Goal: Task Accomplishment & Management: Complete application form

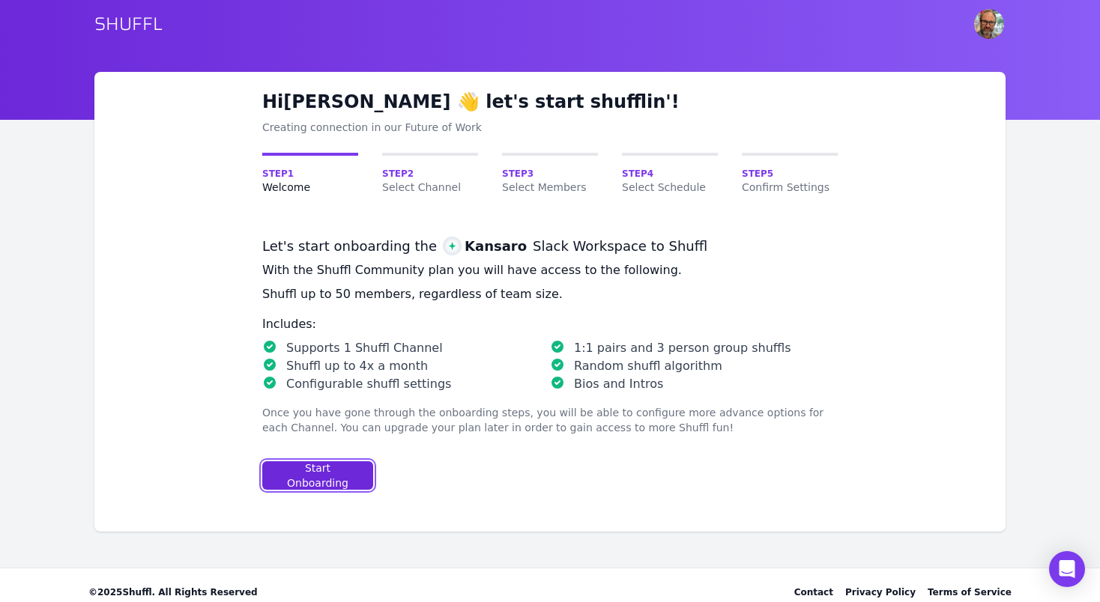
click at [315, 471] on div "Start Onboarding" at bounding box center [317, 476] width 85 height 30
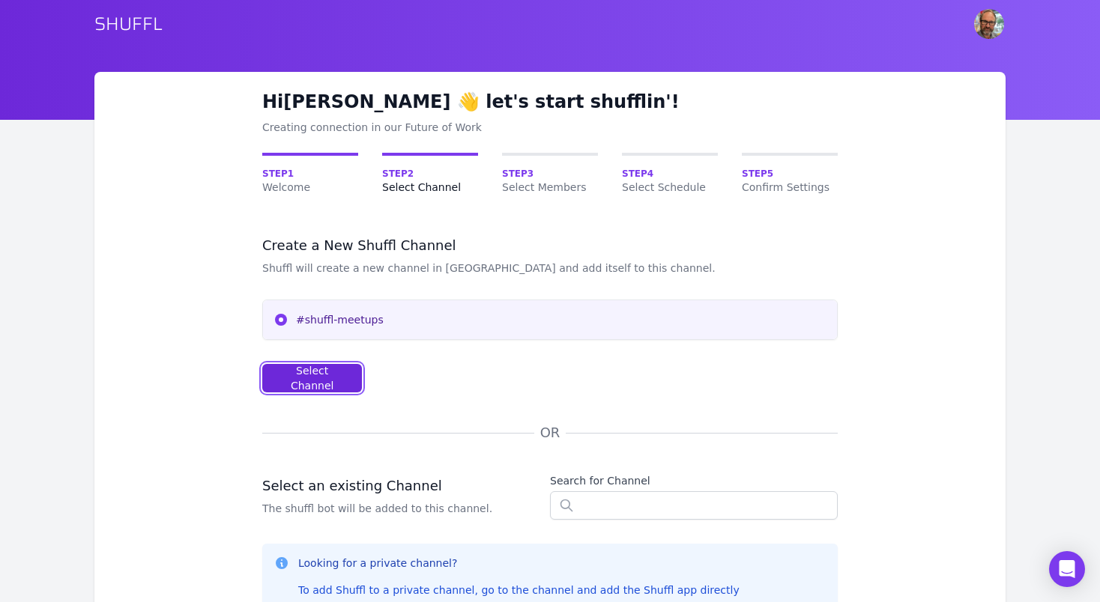
click at [323, 378] on div "Select Channel" at bounding box center [312, 378] width 74 height 30
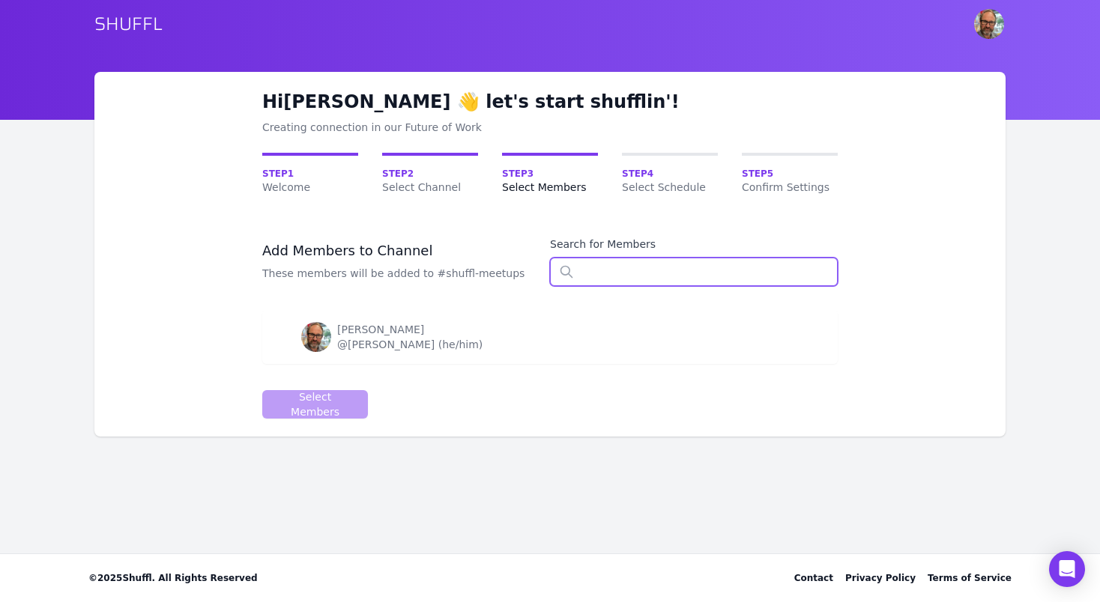
click at [608, 269] on input "text" at bounding box center [694, 272] width 288 height 28
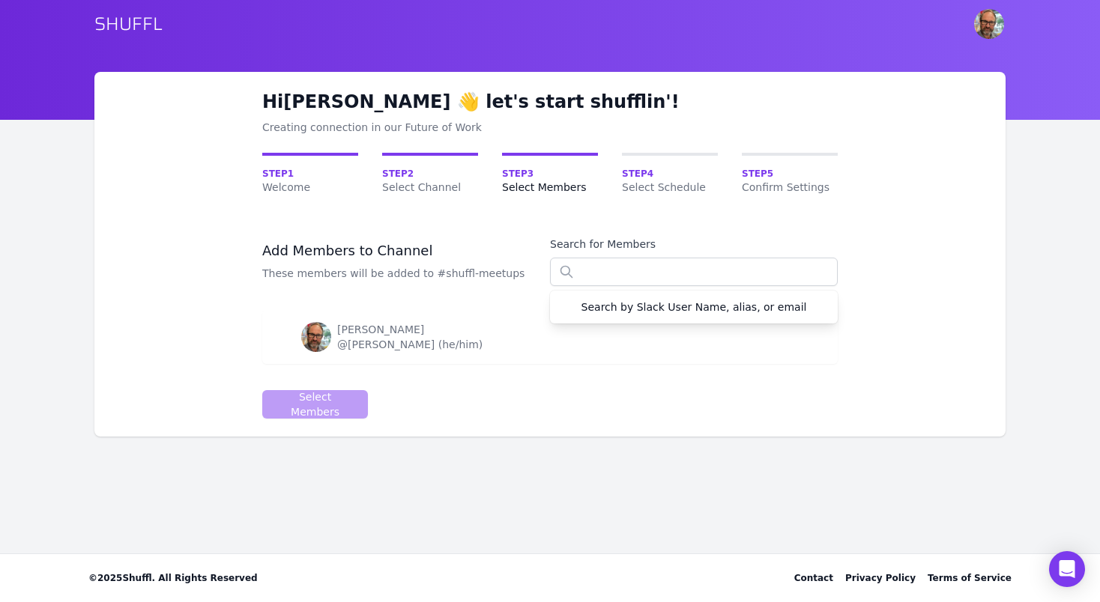
click at [549, 396] on form "Add Members to Channel These members will be added to #shuffl-meetups Search fo…" at bounding box center [549, 328] width 575 height 182
click at [318, 338] on img at bounding box center [316, 337] width 30 height 30
click at [384, 342] on div "@[PERSON_NAME] (he/him)" at bounding box center [409, 344] width 145 height 15
click at [597, 271] on input "text" at bounding box center [694, 272] width 288 height 28
type input "s"
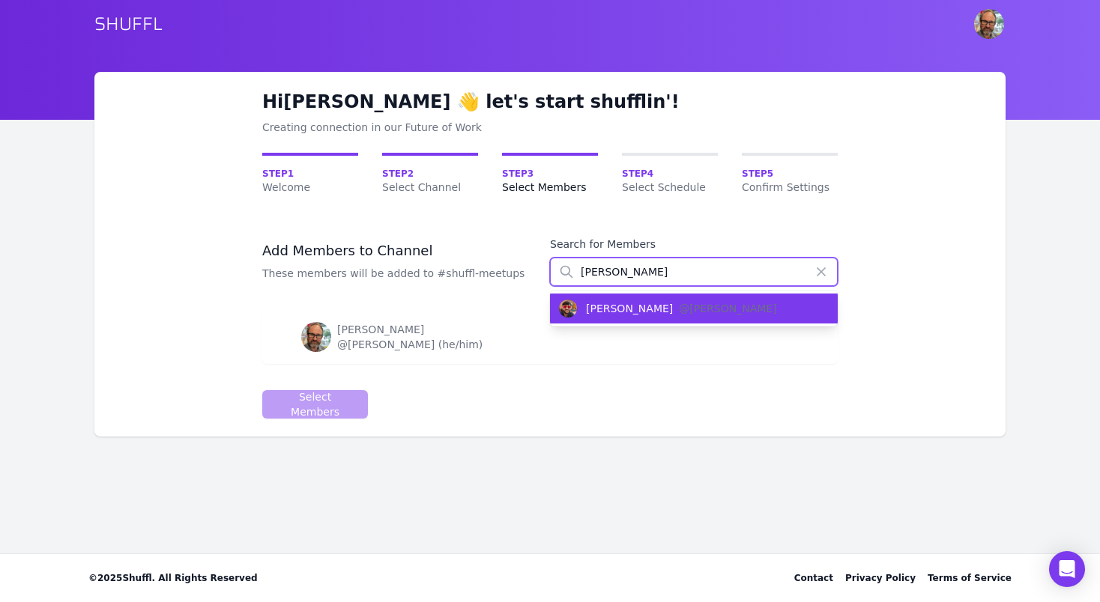
type input "[PERSON_NAME]"
click at [600, 312] on div "[PERSON_NAME]" at bounding box center [629, 308] width 87 height 15
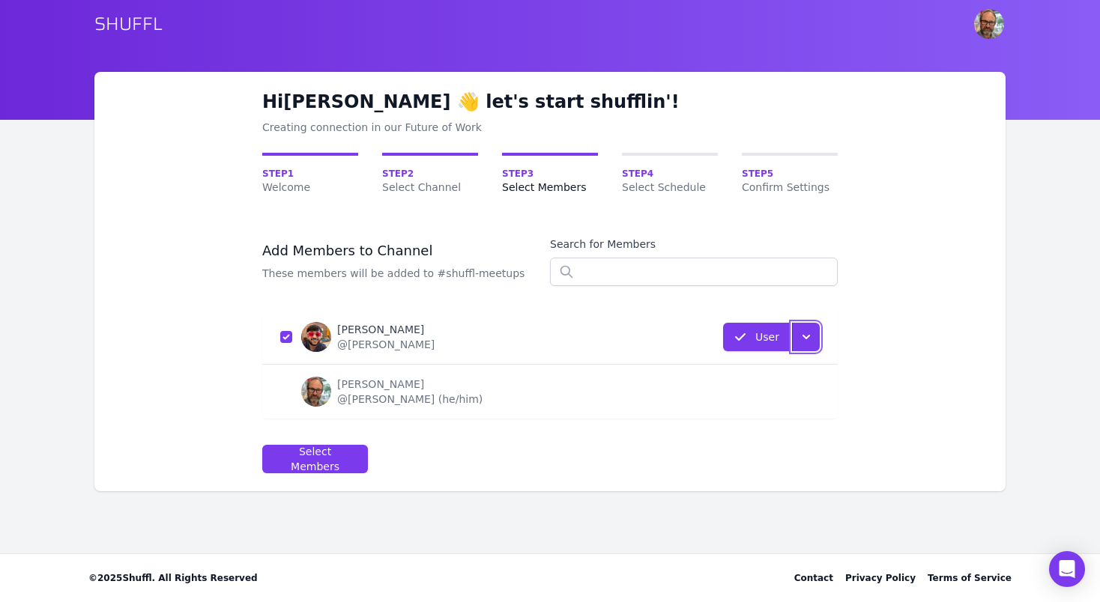
click at [806, 337] on icon "button" at bounding box center [806, 337] width 7 height 4
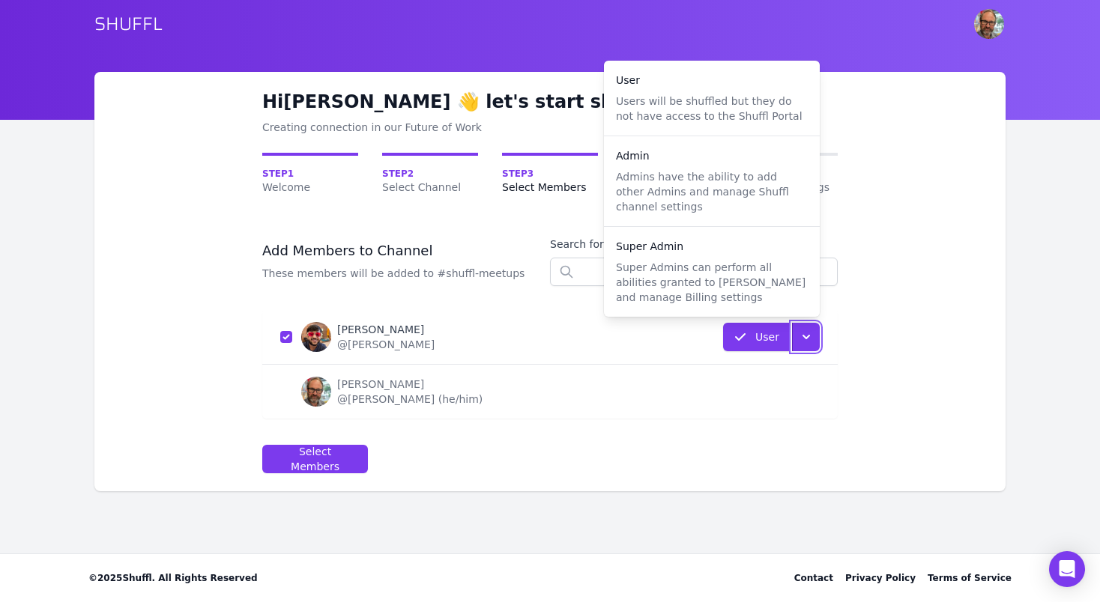
click at [546, 407] on td "[PERSON_NAME] @[PERSON_NAME] (he/him)" at bounding box center [447, 392] width 370 height 55
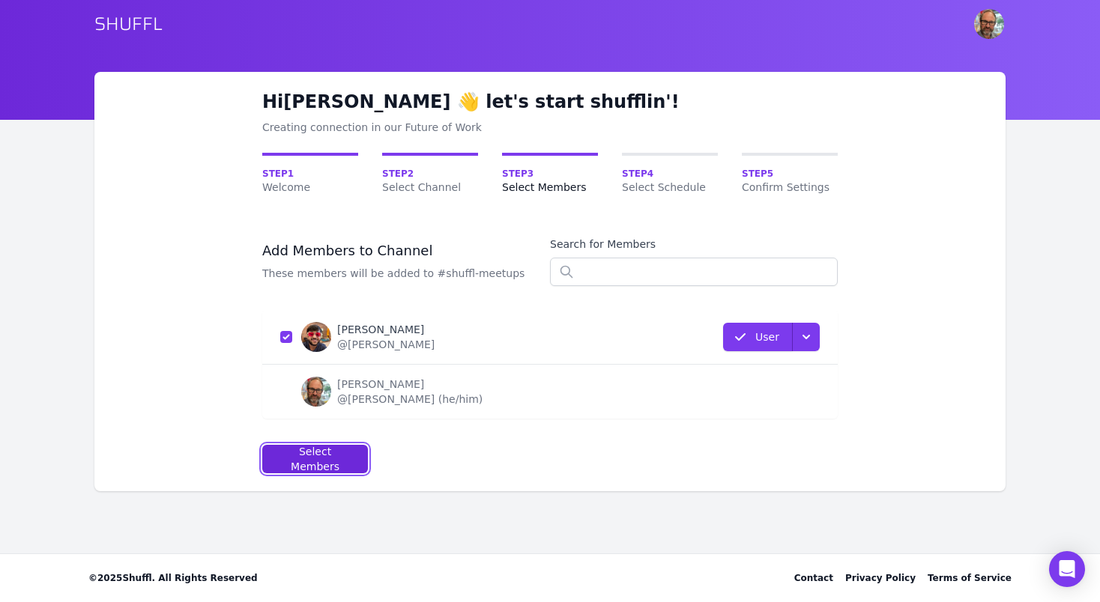
click at [334, 466] on button "Select Members" at bounding box center [315, 459] width 106 height 28
select select "10"
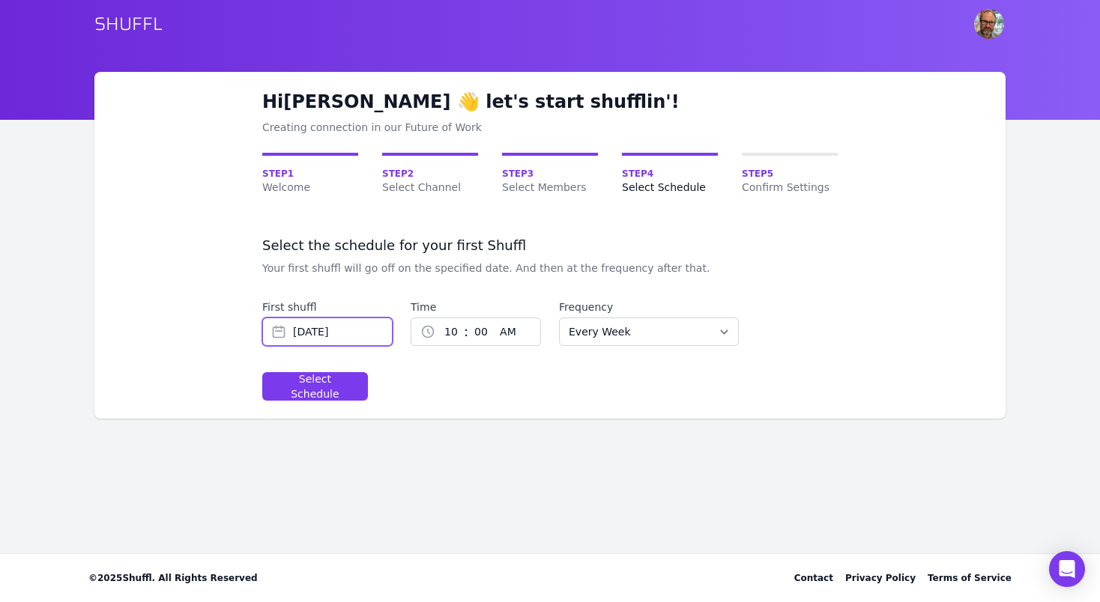
click at [333, 336] on input "[DATE]" at bounding box center [327, 332] width 130 height 28
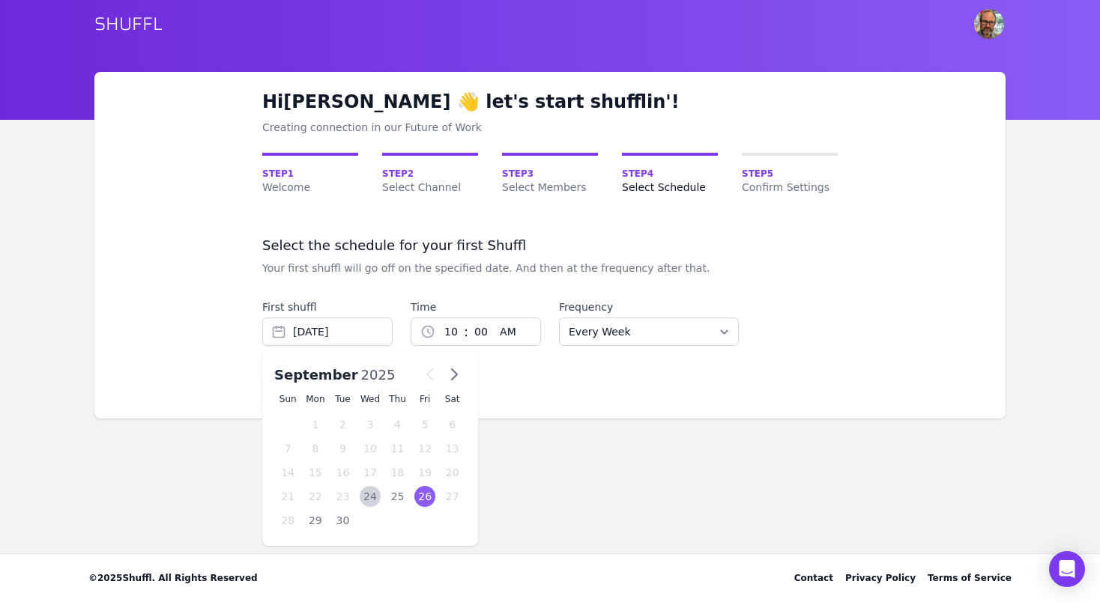
click at [502, 396] on form "Select the schedule for your first Shuffl Your first shuffl will go off on the …" at bounding box center [549, 319] width 575 height 164
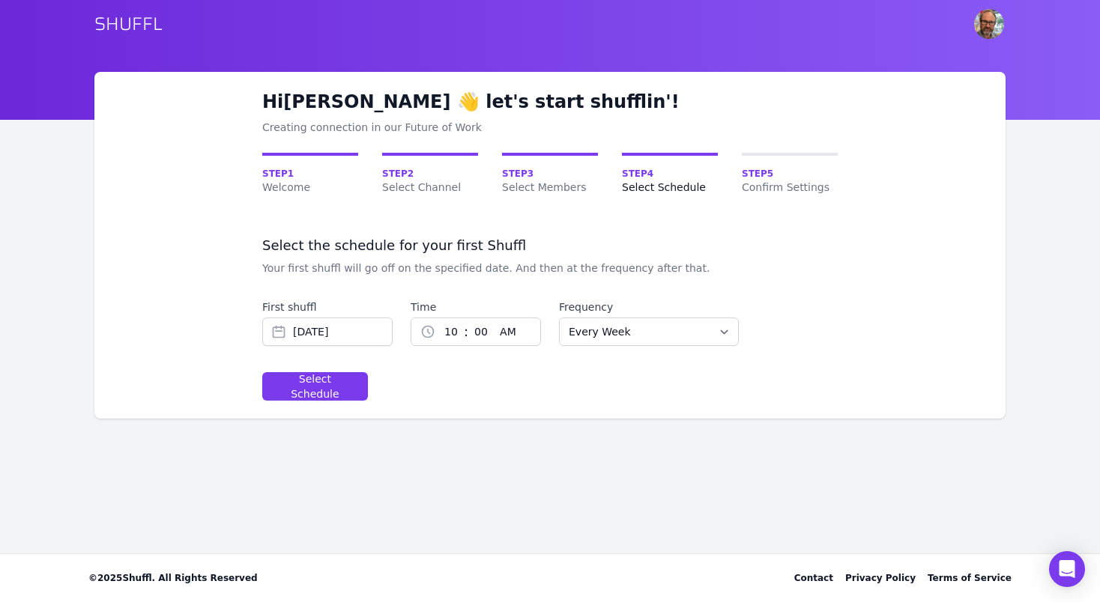
click at [474, 333] on select "00 01 02 03 04 05 06 07 08 09 10 11 12 13 14 15 16 17 18 19 20 21 22 23 24 25 2…" at bounding box center [480, 331] width 25 height 27
select select "11"
click at [468, 318] on select "00 01 02 03 04 05 06 07 08 09 10 11 12 13 14 15 16 17 18 19 20 21 22 23 24 25 2…" at bounding box center [480, 331] width 25 height 27
click at [452, 332] on select "1 2 3 4 5 6 7 8 9 10 11 12" at bounding box center [449, 331] width 28 height 27
select select "12"
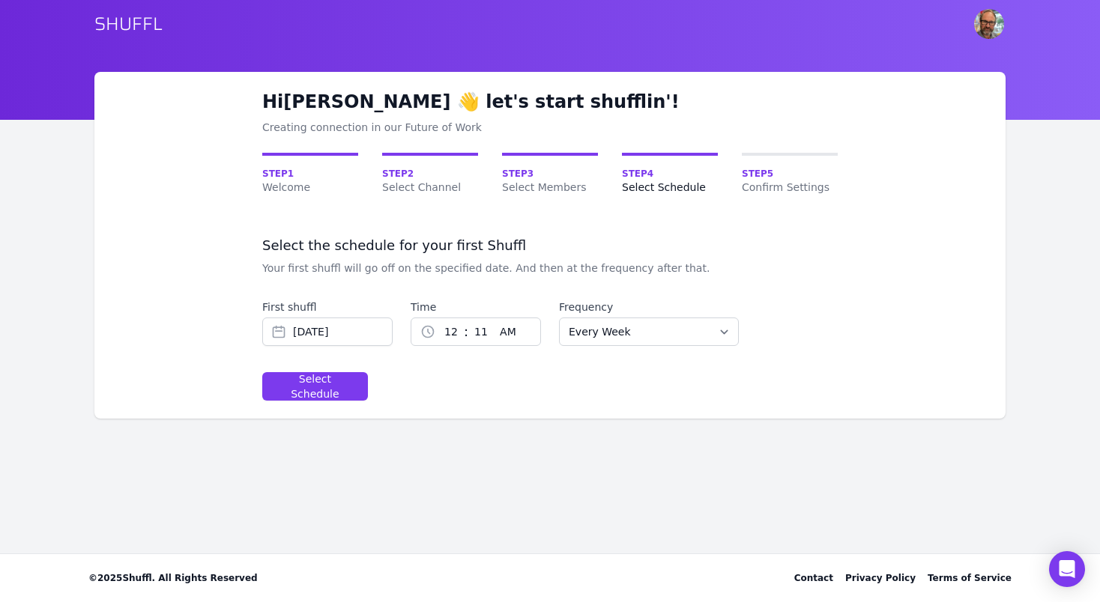
click at [435, 318] on select "1 2 3 4 5 6 7 8 9 10 11 12" at bounding box center [449, 331] width 28 height 27
click at [478, 332] on select "00 01 02 03 04 05 06 07 08 09 10 11 12 13 14 15 16 17 18 19 20 21 22 23 24 25 2…" at bounding box center [480, 331] width 25 height 27
select select "15"
click at [468, 318] on select "00 01 02 03 04 05 06 07 08 09 10 11 12 13 14 15 16 17 18 19 20 21 22 23 24 25 2…" at bounding box center [480, 331] width 25 height 27
click at [506, 333] on select "AM PM" at bounding box center [520, 331] width 52 height 27
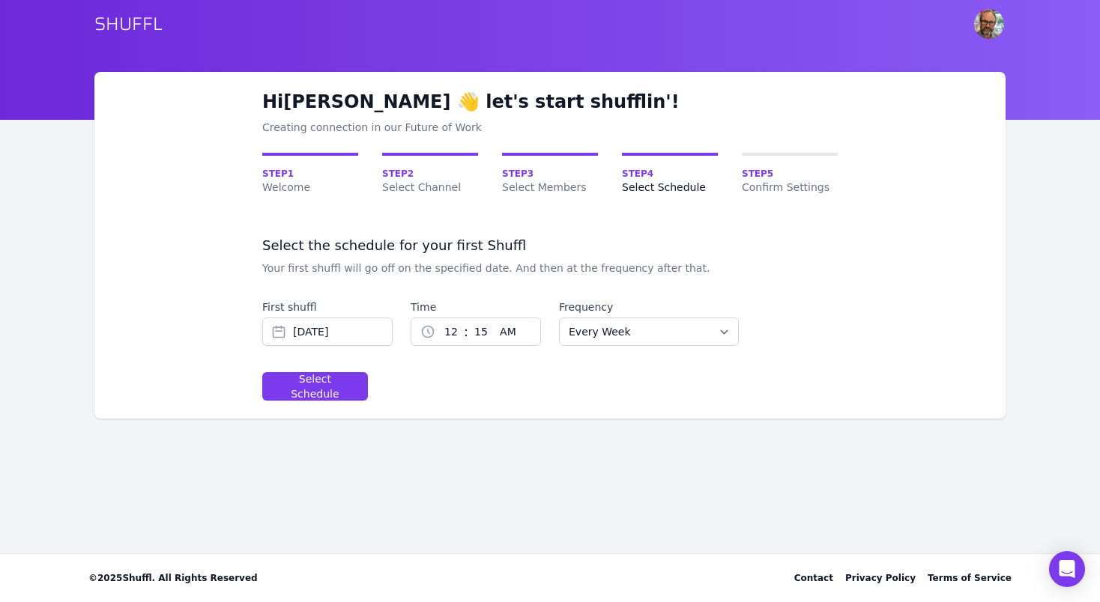
select select "pm"
click at [494, 318] on select "AM PM" at bounding box center [520, 331] width 52 height 27
click at [324, 393] on button "Select Schedule" at bounding box center [315, 386] width 106 height 28
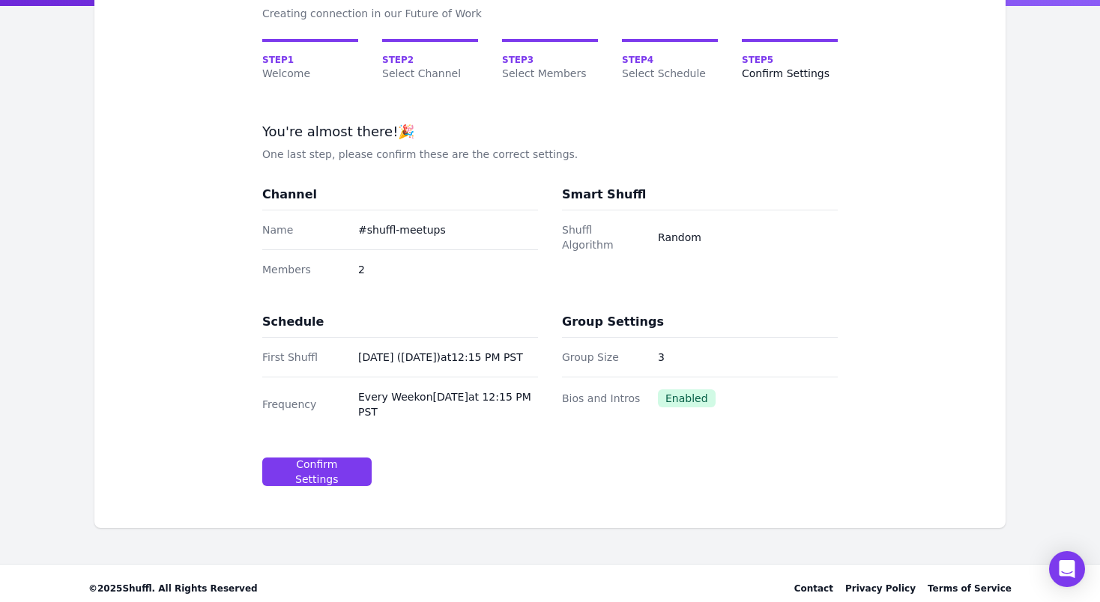
scroll to position [122, 0]
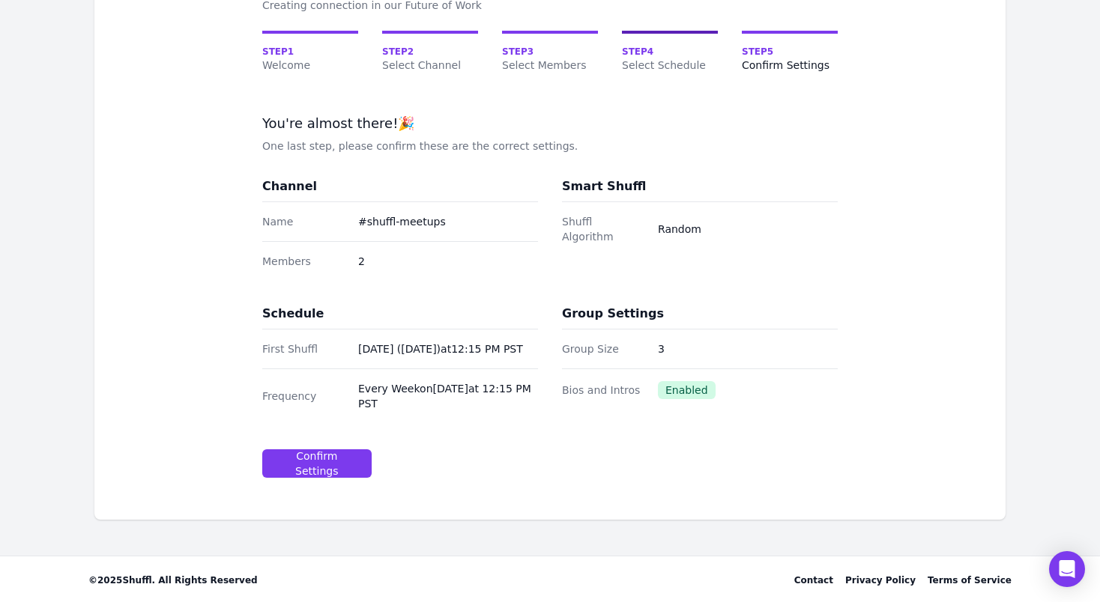
click at [651, 52] on span "Step 4" at bounding box center [670, 52] width 96 height 12
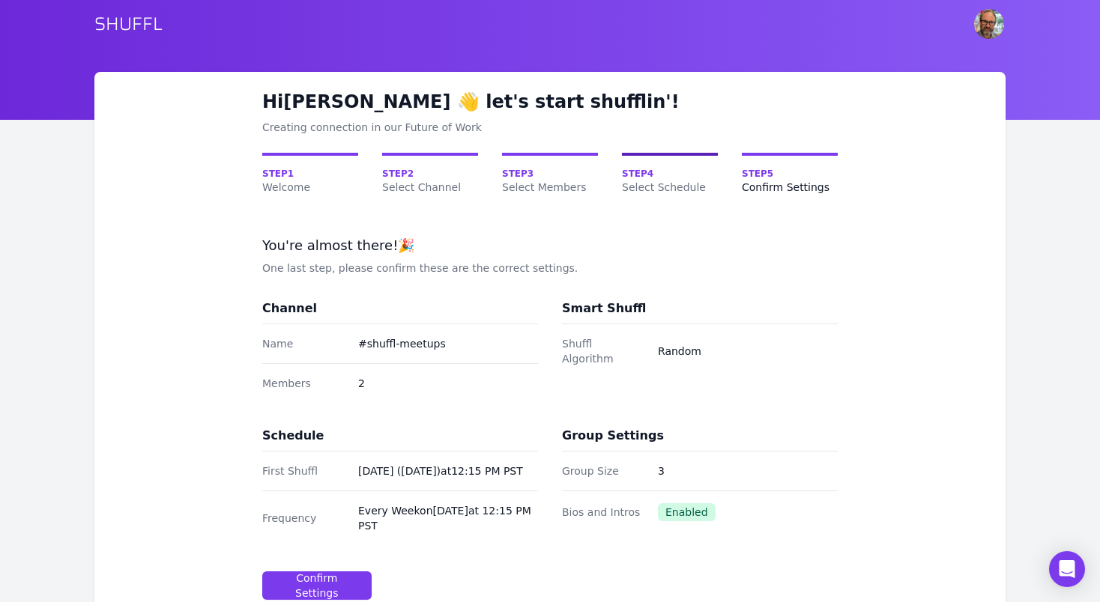
select select "10"
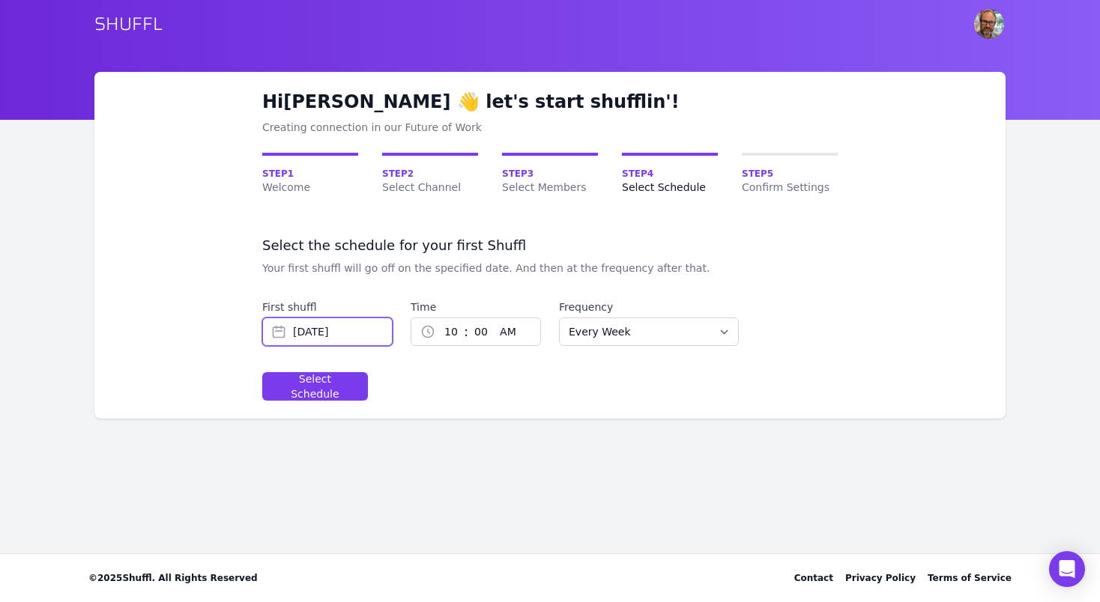
click at [331, 334] on input "[DATE]" at bounding box center [327, 332] width 130 height 28
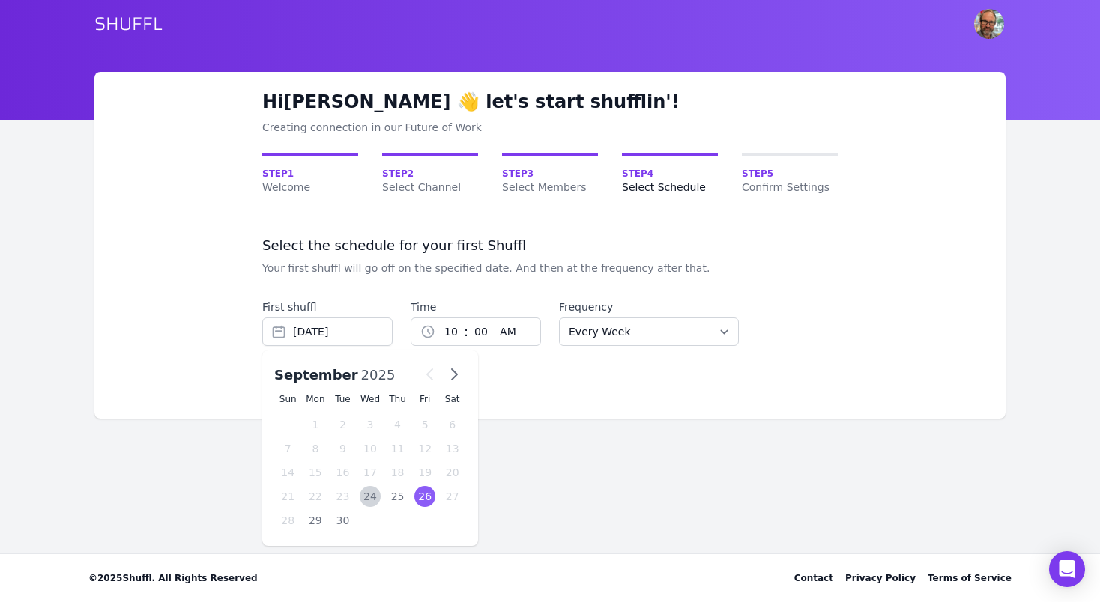
click at [424, 496] on div "26" at bounding box center [425, 496] width 22 height 21
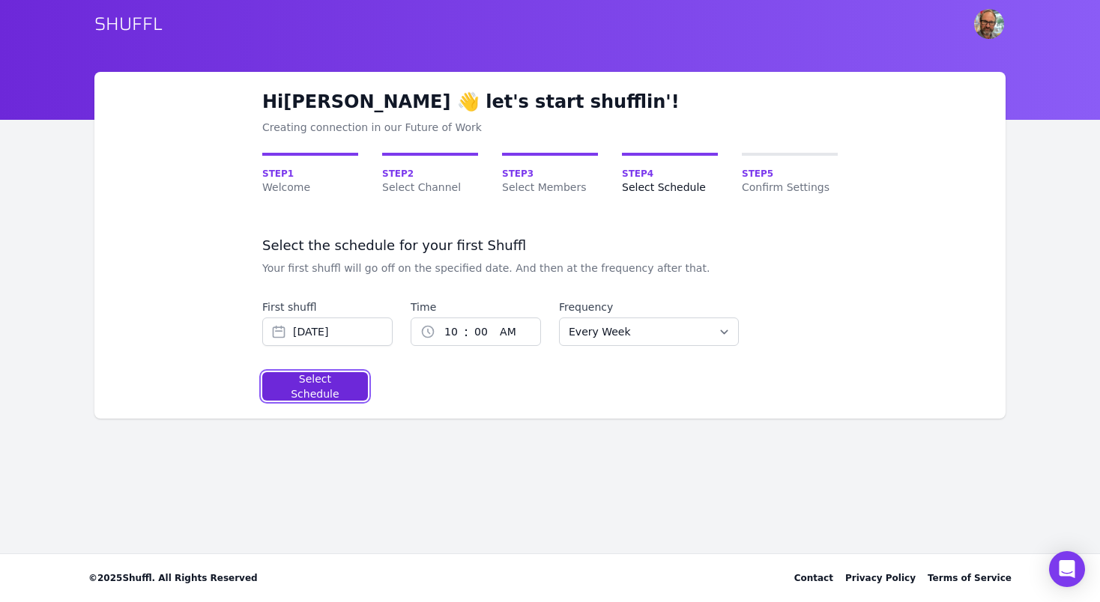
click at [336, 383] on div "Select Schedule" at bounding box center [315, 387] width 80 height 30
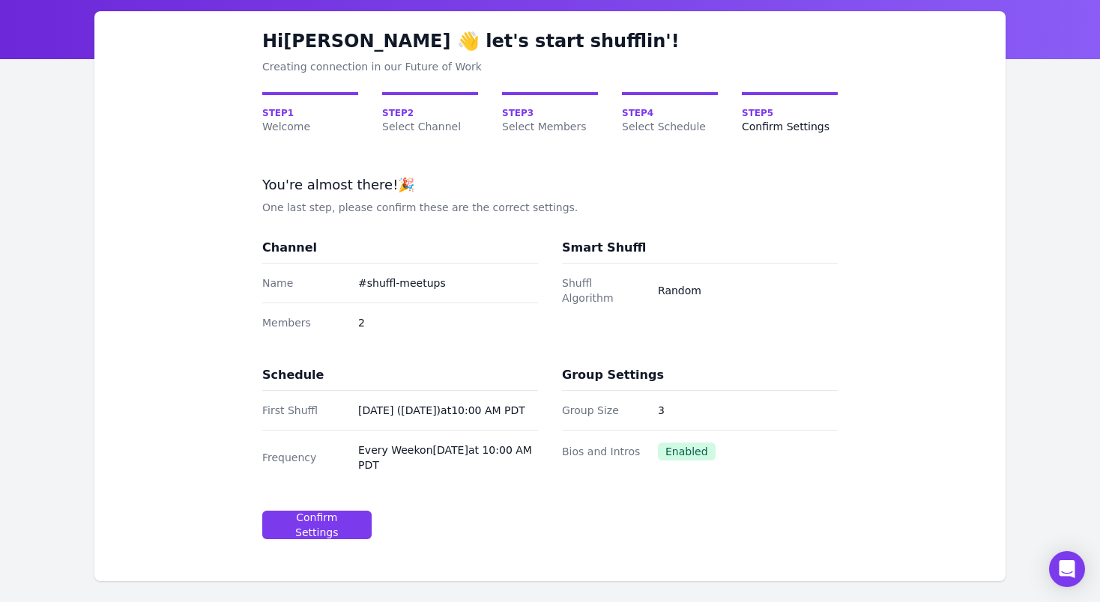
scroll to position [65, 0]
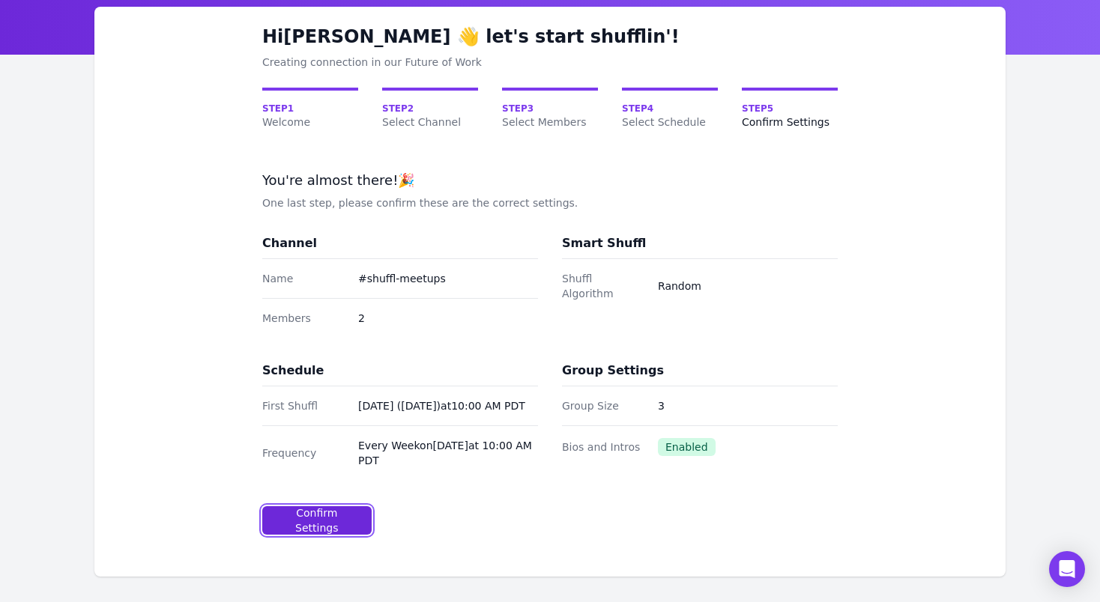
click at [325, 522] on div "Confirm Settings" at bounding box center [317, 521] width 84 height 30
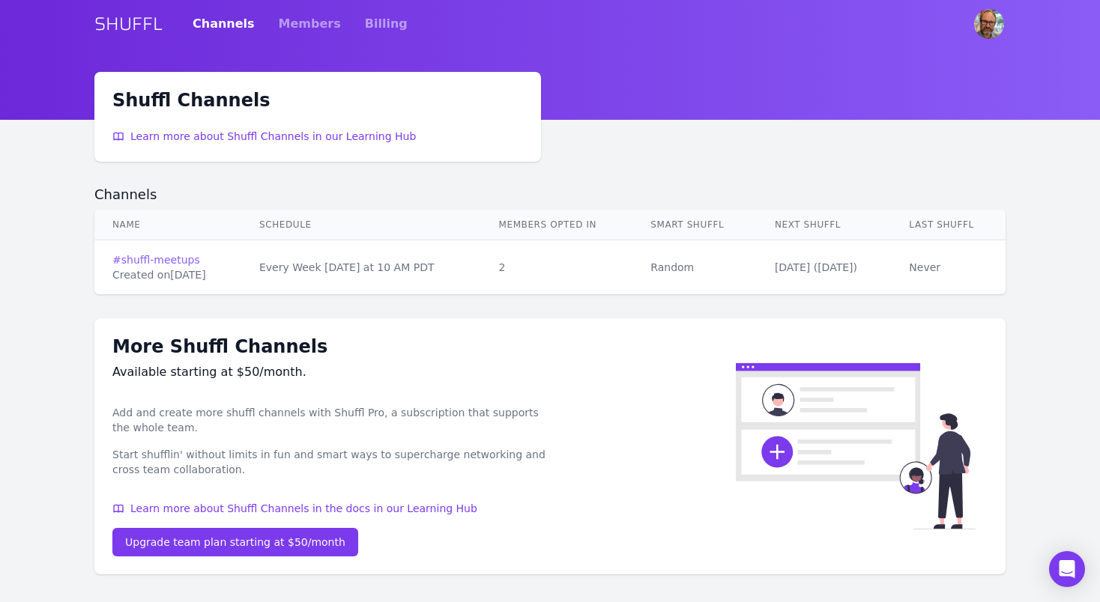
click at [156, 264] on link "# shuffl-meetups" at bounding box center [167, 260] width 111 height 15
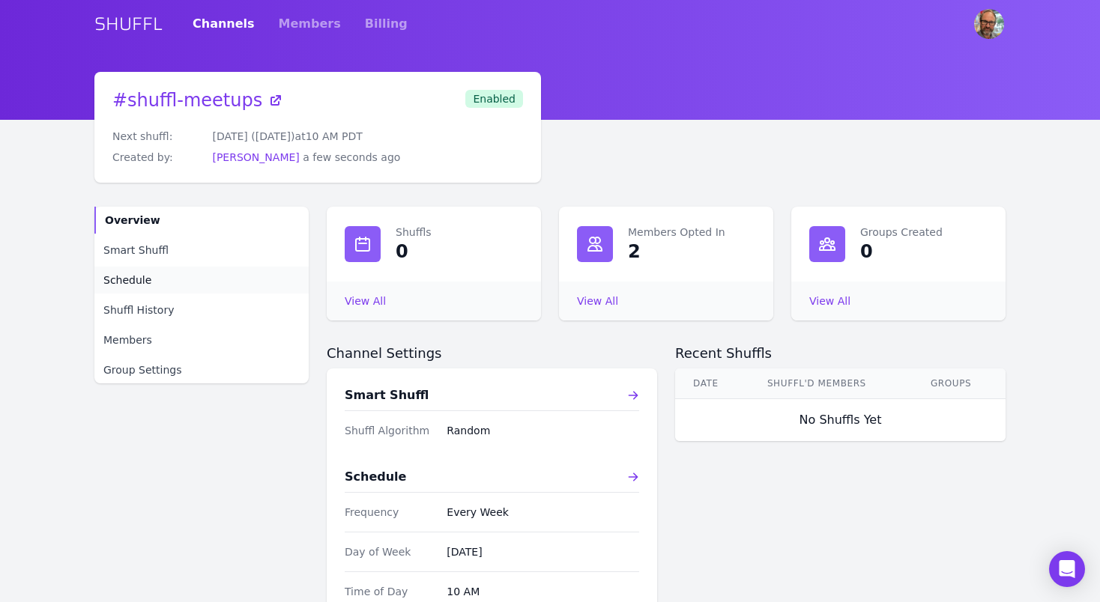
click at [134, 280] on span "Schedule" at bounding box center [127, 280] width 48 height 15
select select "10"
select select "America/Los_Angeles"
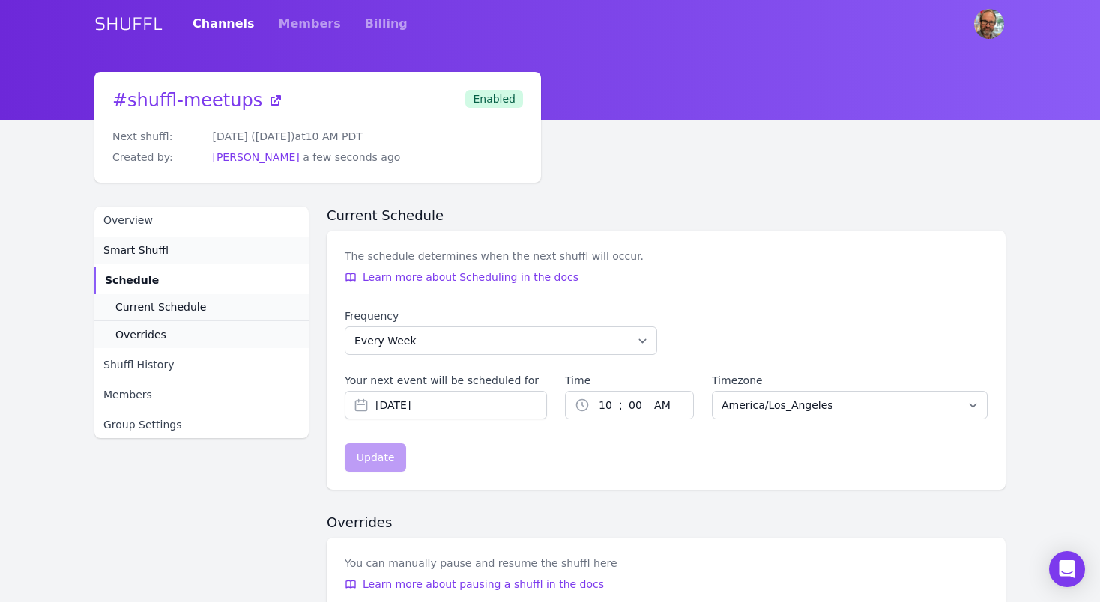
click at [149, 244] on span "Smart Shuffl" at bounding box center [135, 250] width 65 height 15
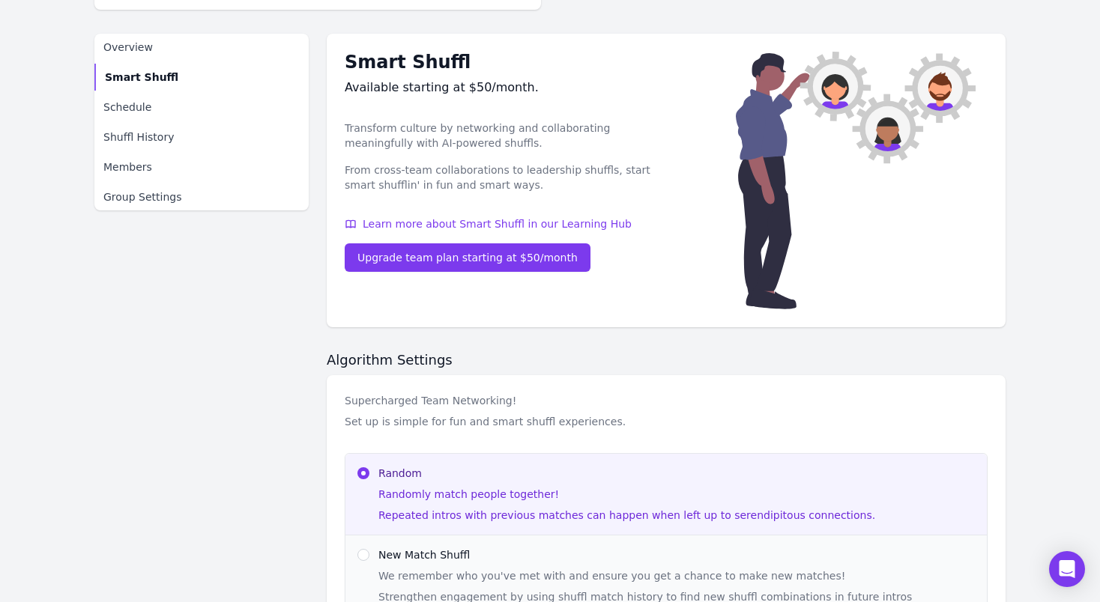
scroll to position [163, 0]
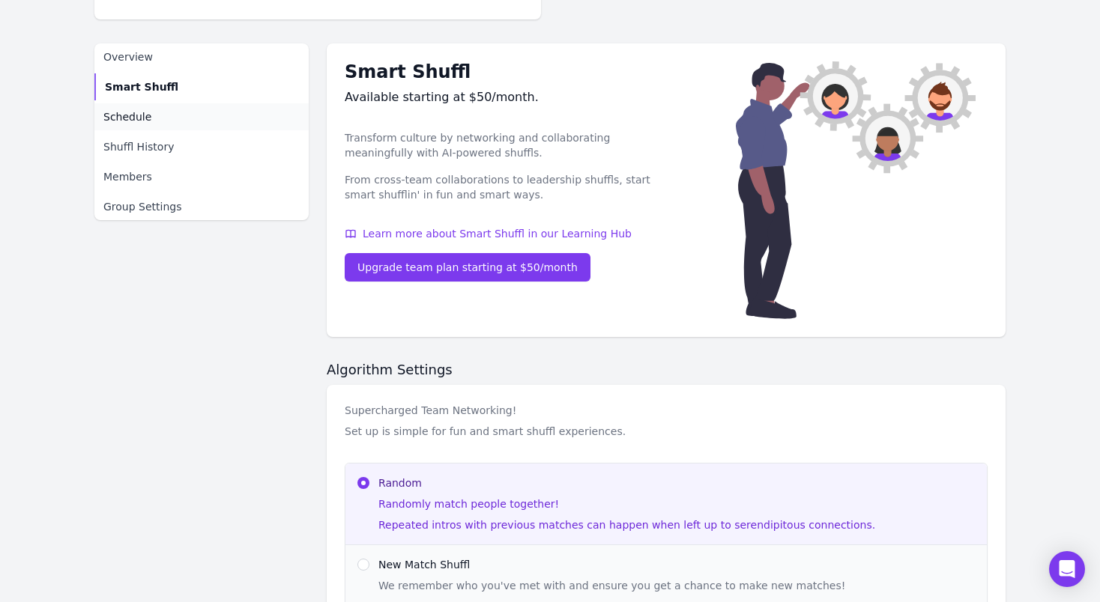
click at [120, 117] on span "Schedule" at bounding box center [127, 116] width 48 height 15
select select "10"
select select "America/Los_Angeles"
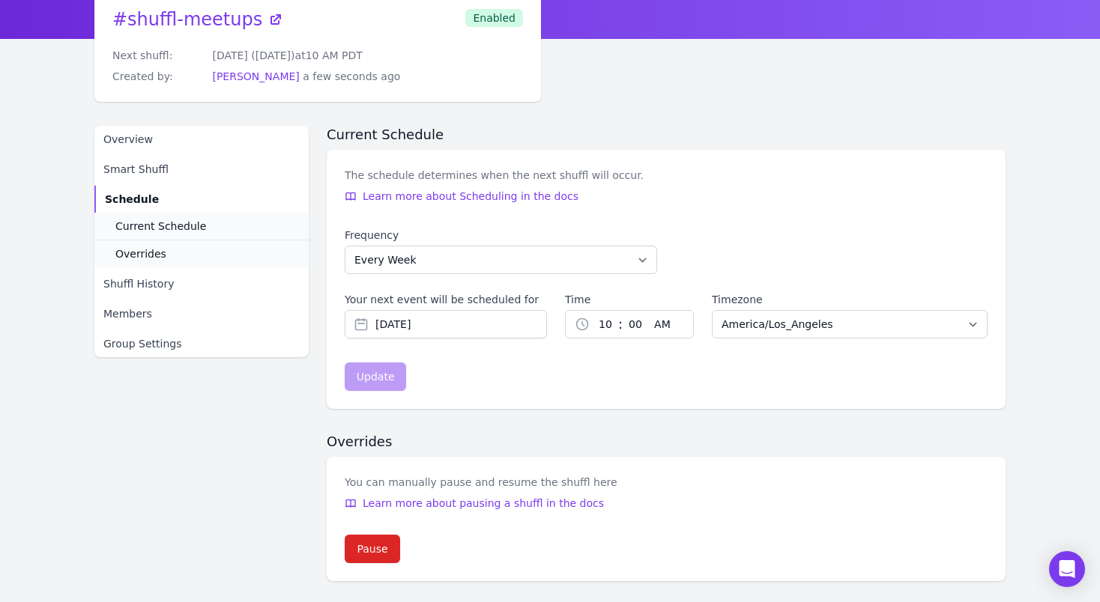
scroll to position [70, 0]
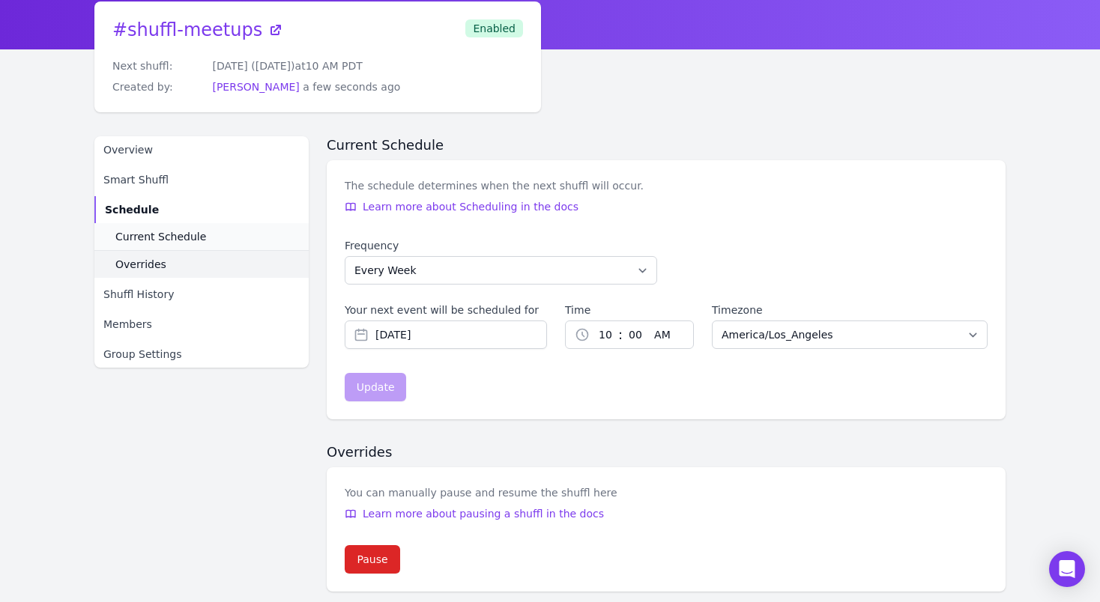
click at [159, 269] on span "Overrides" at bounding box center [140, 264] width 51 height 15
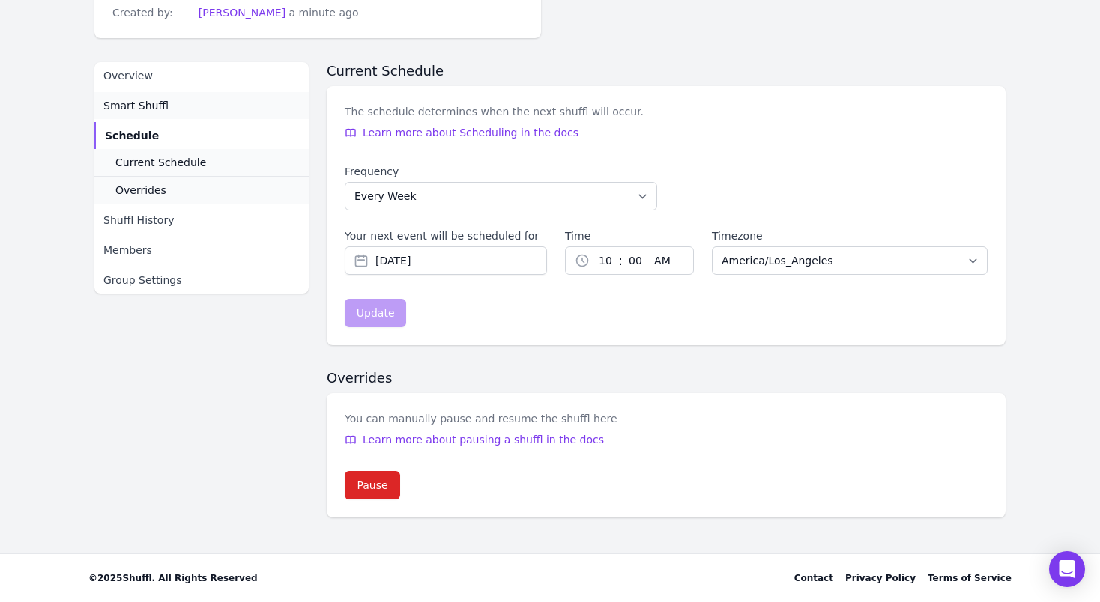
click at [148, 109] on span "Smart Shuffl" at bounding box center [135, 105] width 65 height 15
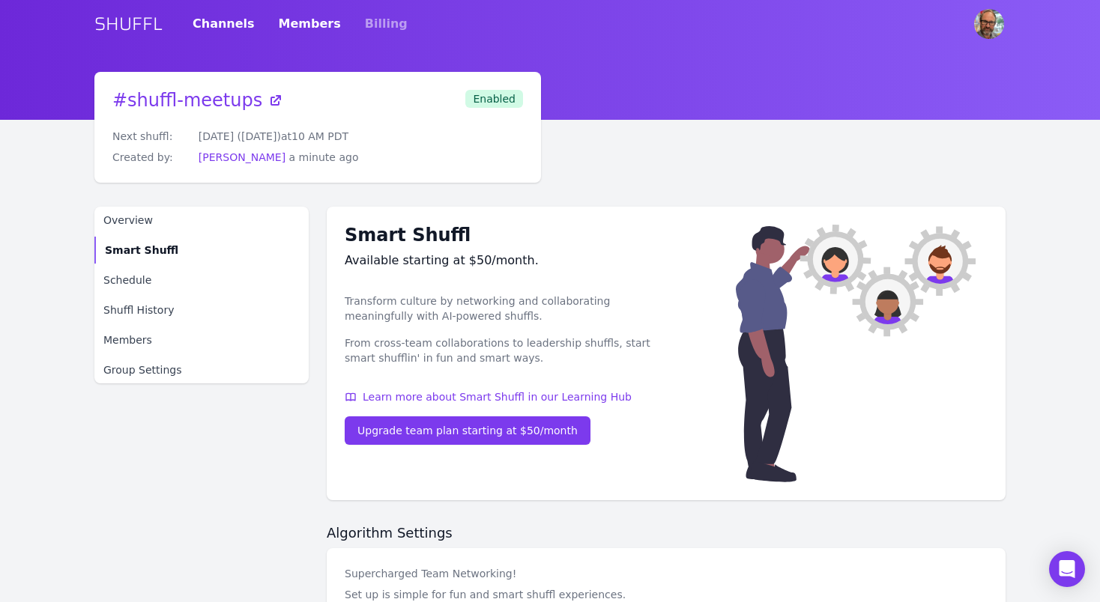
click at [296, 35] on link "Members" at bounding box center [310, 24] width 62 height 42
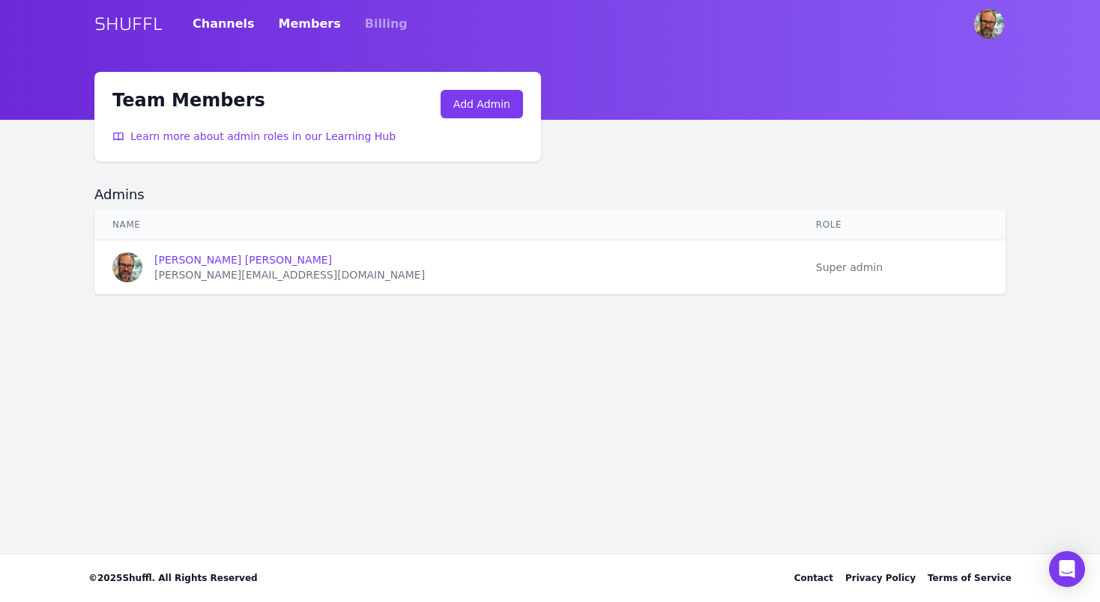
click at [232, 25] on link "Channels" at bounding box center [224, 24] width 62 height 42
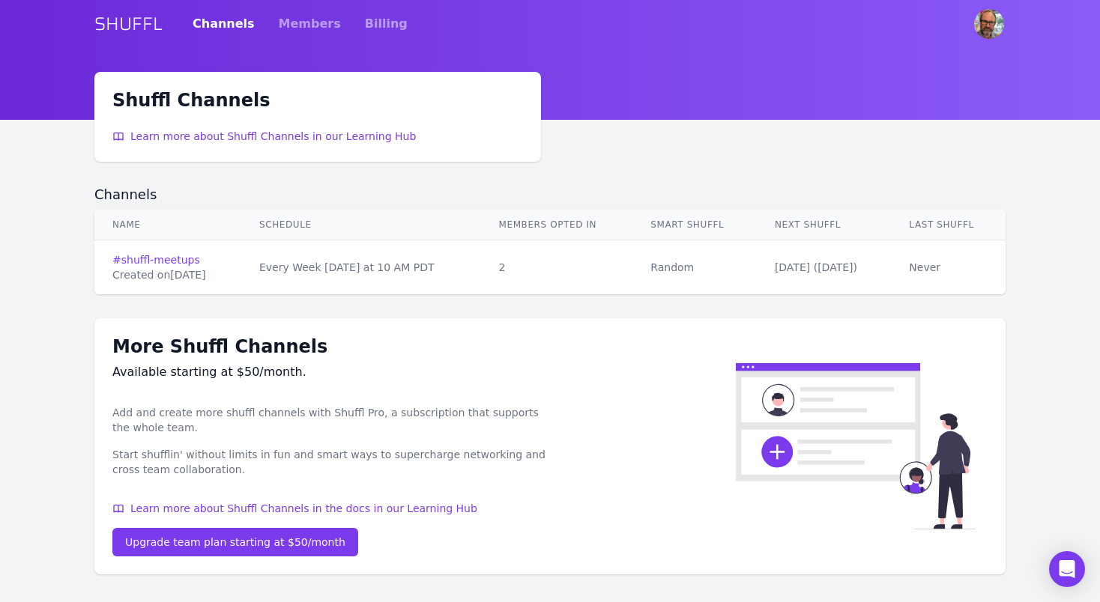
click at [117, 22] on link "SHUFFL" at bounding box center [128, 24] width 68 height 24
click at [211, 25] on link "Channels" at bounding box center [224, 24] width 62 height 42
click at [365, 26] on link "Billing" at bounding box center [386, 24] width 43 height 42
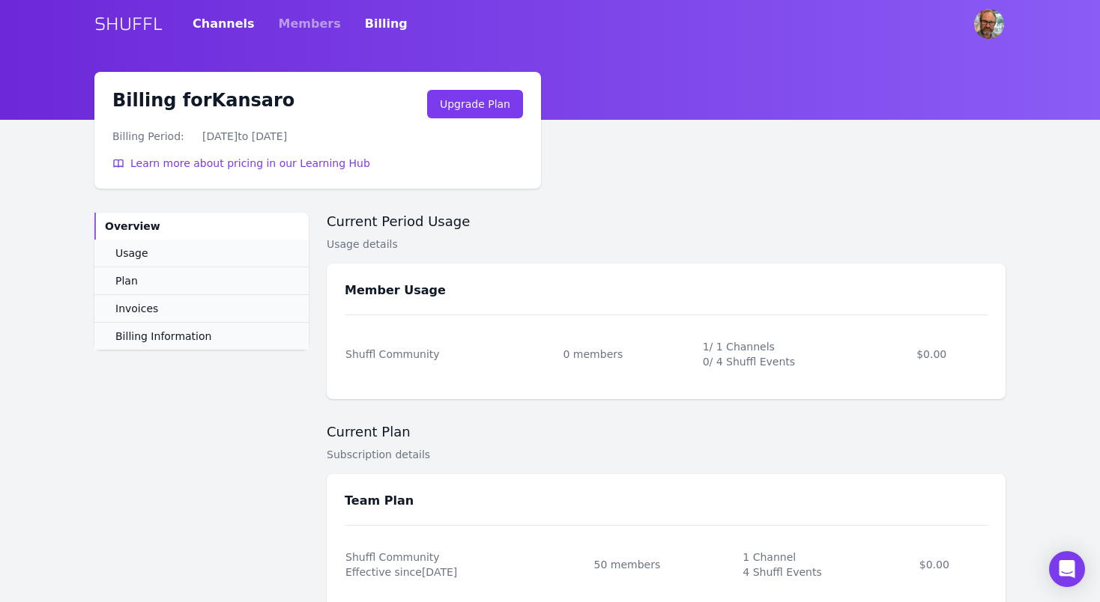
click at [223, 25] on link "Channels" at bounding box center [224, 24] width 62 height 42
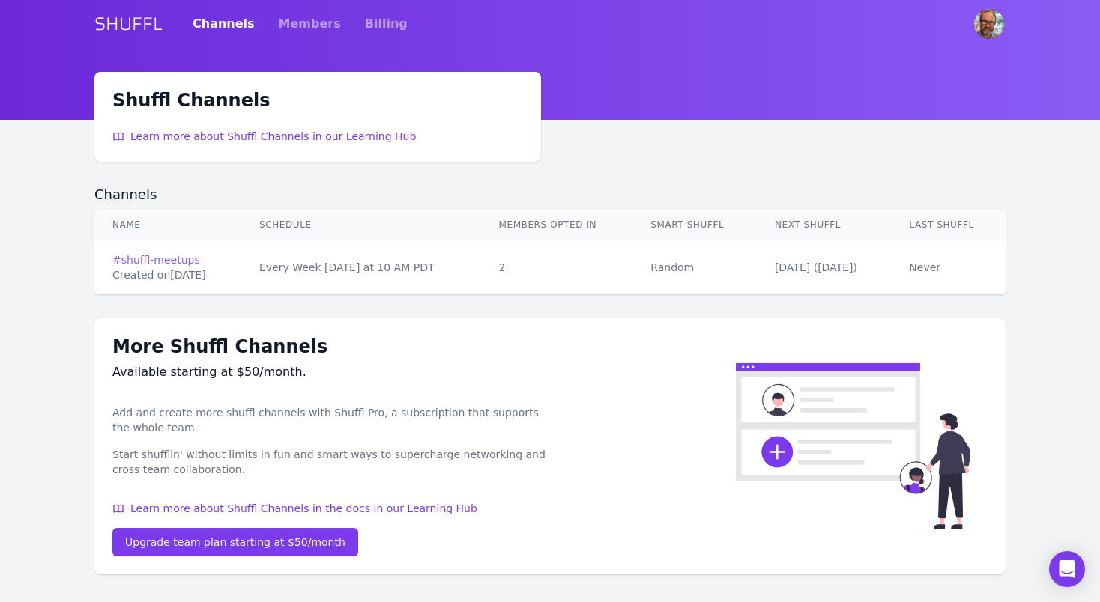
click at [173, 261] on link "# shuffl-meetups" at bounding box center [167, 260] width 111 height 15
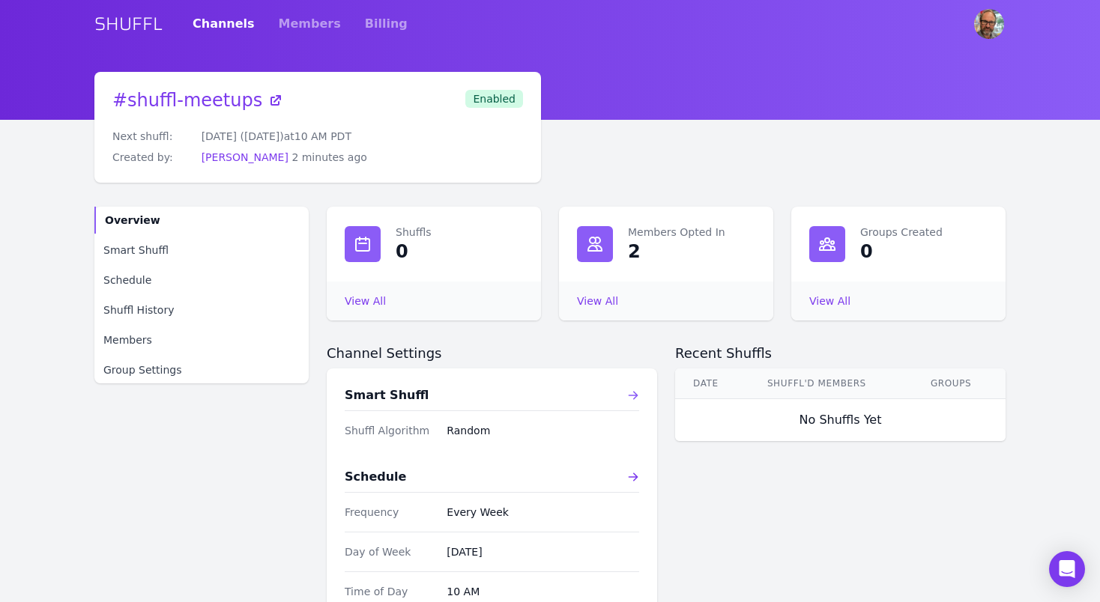
click at [637, 396] on icon at bounding box center [633, 396] width 12 height 12
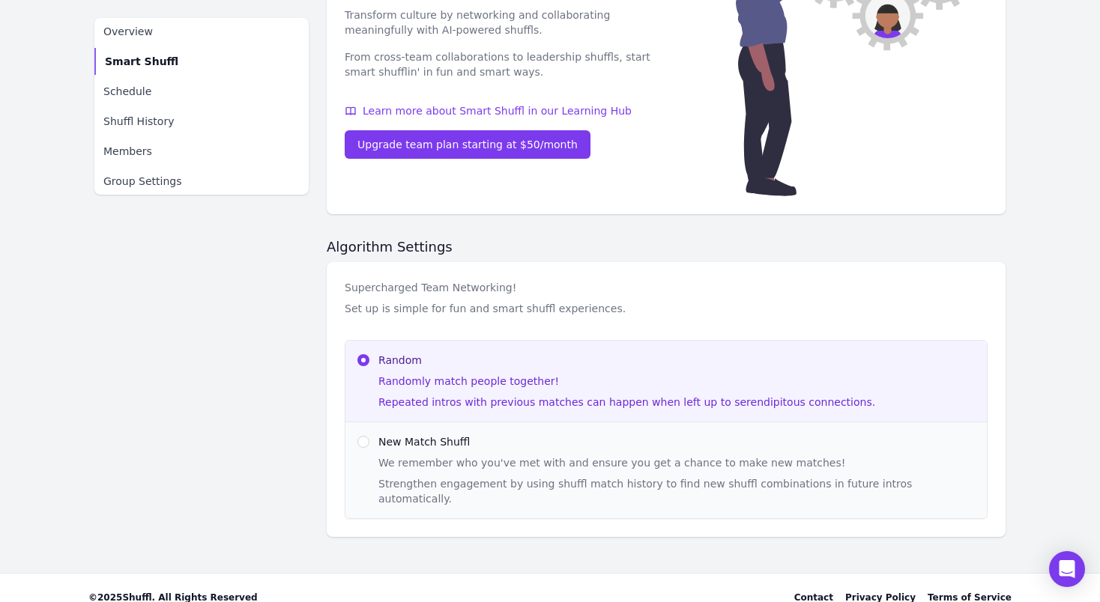
scroll to position [290, 0]
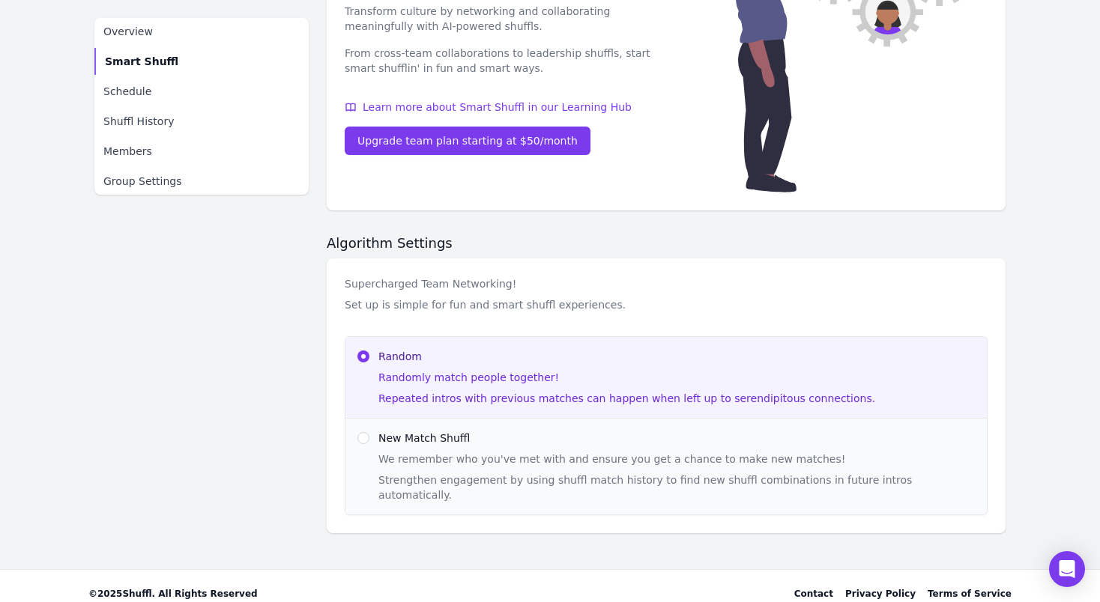
click at [662, 454] on div "We remember who you've met with and ensure you get a chance to make new matches!" at bounding box center [676, 459] width 596 height 15
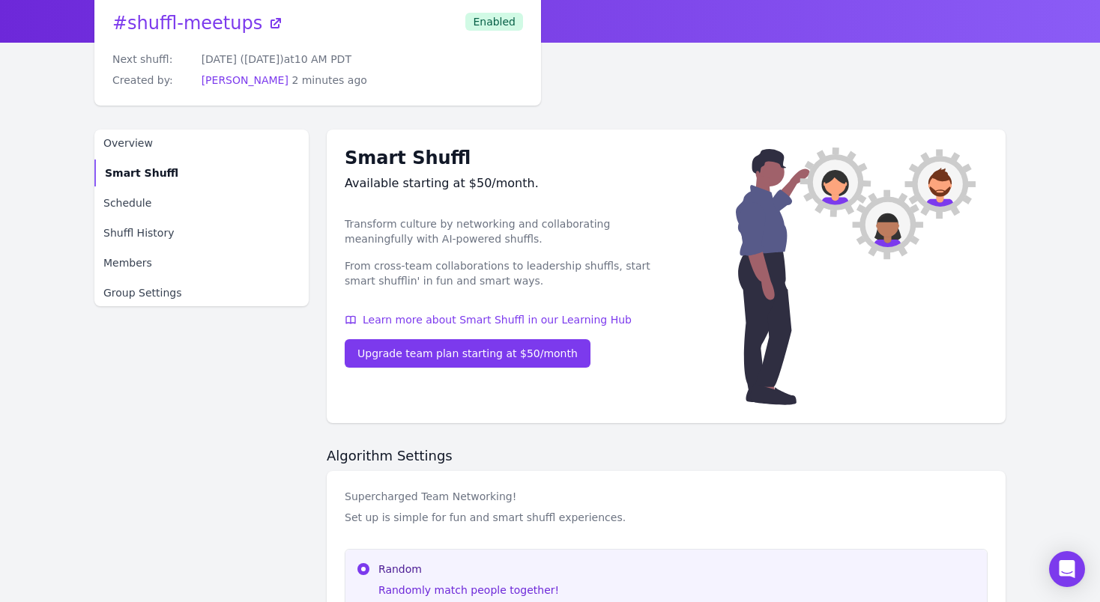
scroll to position [0, 0]
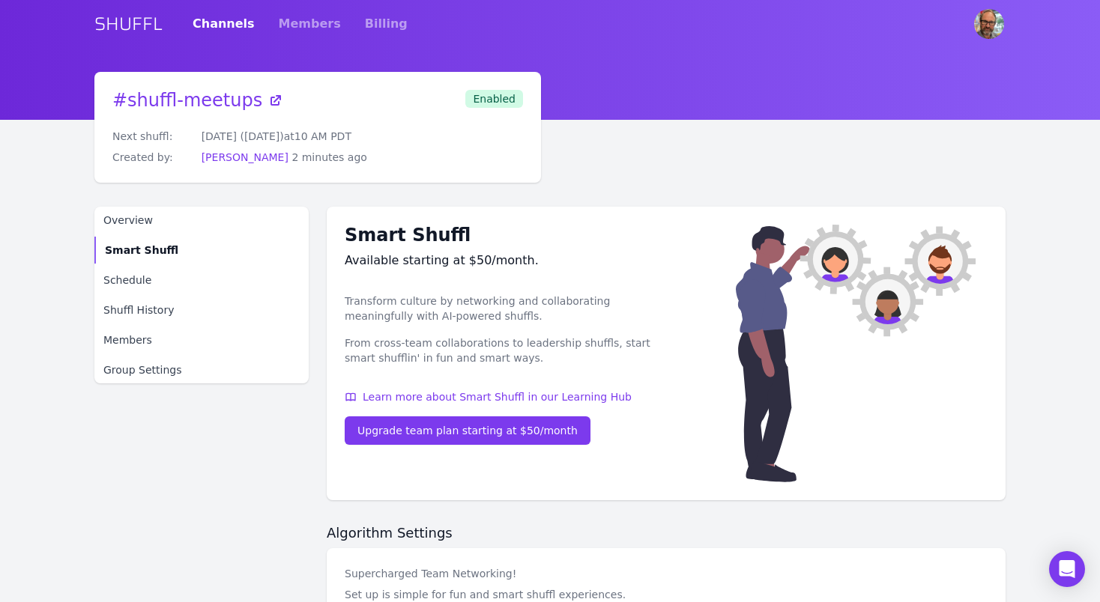
click at [142, 23] on link "SHUFFL" at bounding box center [128, 24] width 68 height 24
